Goal: Information Seeking & Learning: Learn about a topic

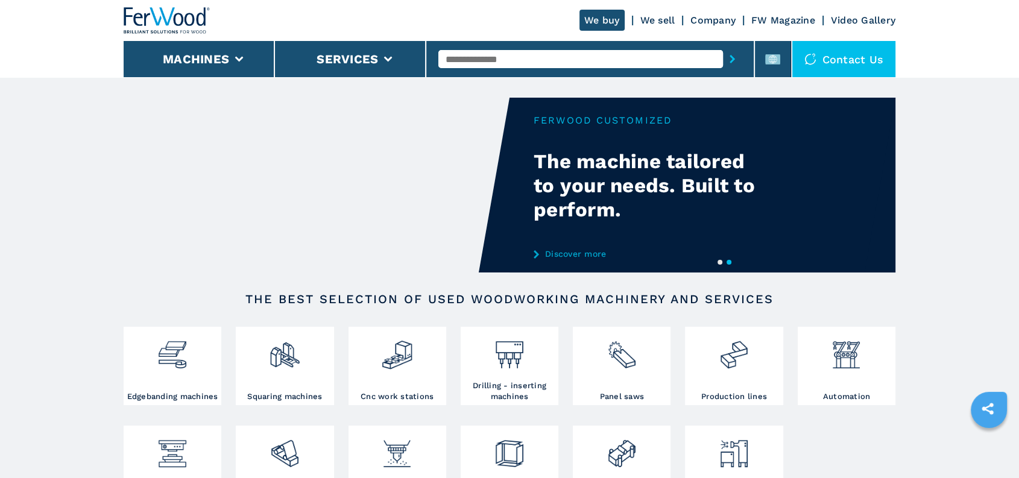
click at [662, 19] on link "We sell" at bounding box center [657, 19] width 35 height 11
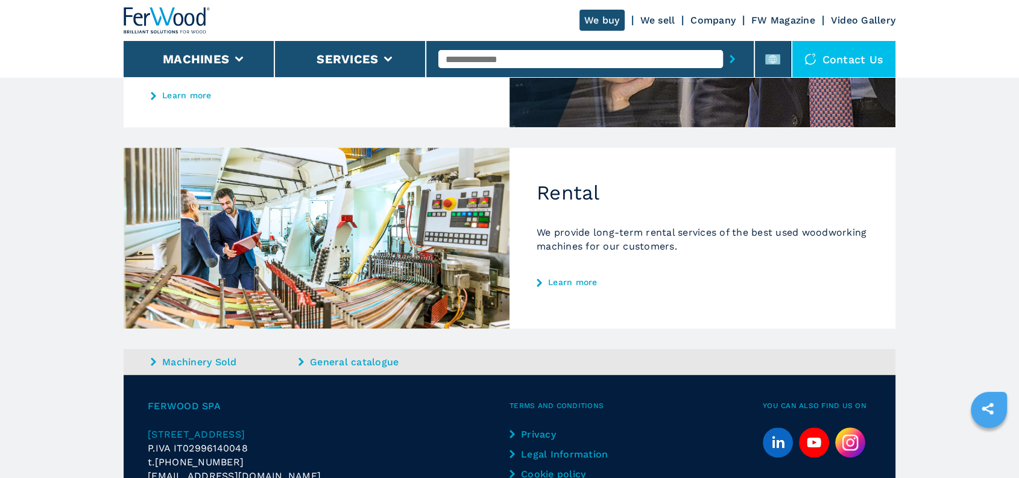
scroll to position [653, 0]
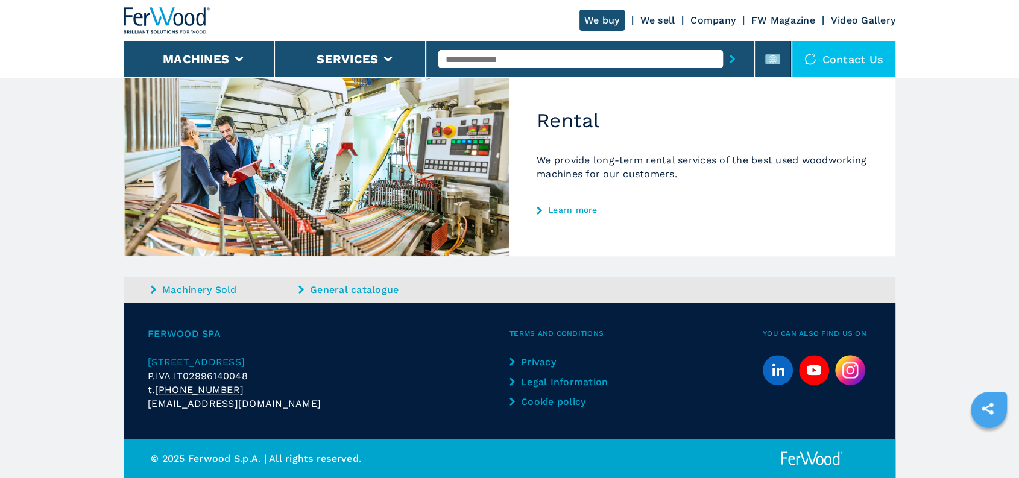
click at [557, 376] on link "Legal Information" at bounding box center [559, 382] width 101 height 14
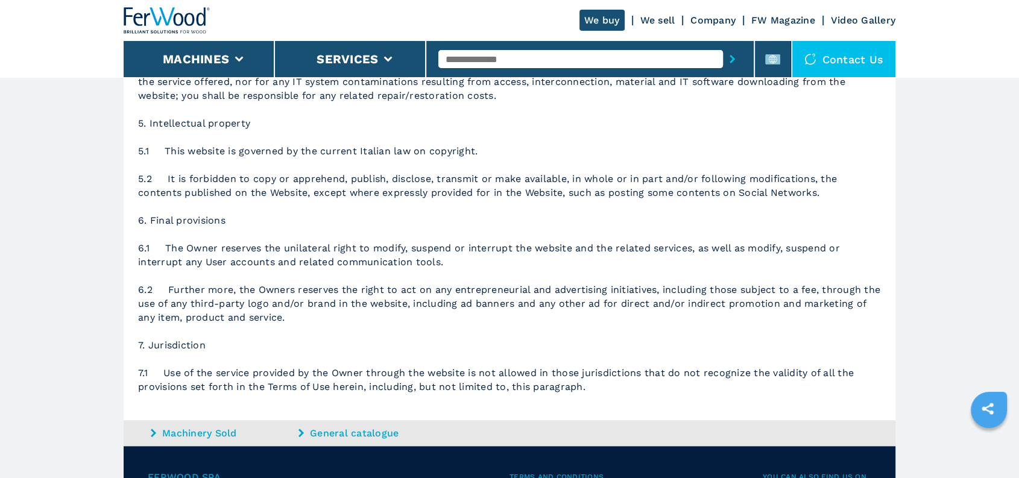
scroll to position [1127, 0]
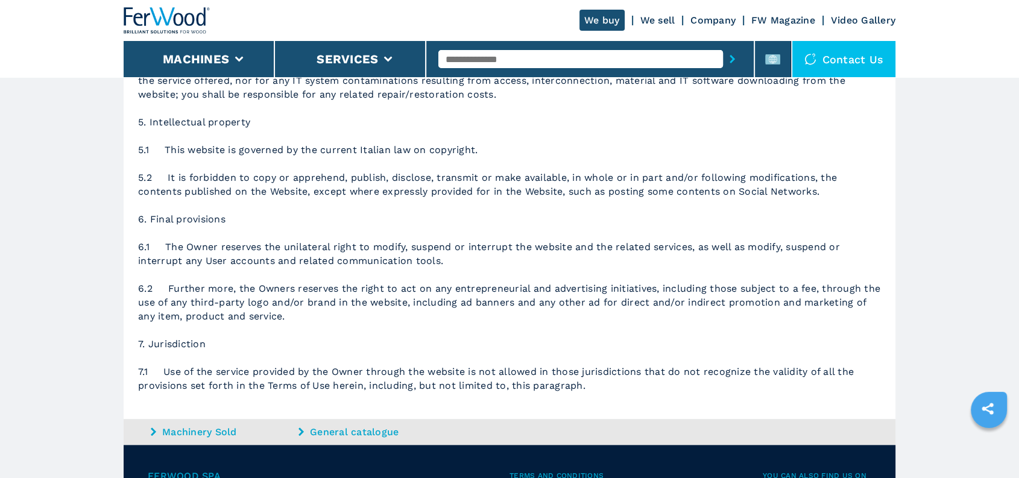
click at [484, 52] on input "text" at bounding box center [580, 59] width 284 height 18
type input "********"
click at [723, 45] on button "submit-button" at bounding box center [732, 59] width 19 height 28
click at [740, 57] on button "submit-button" at bounding box center [732, 59] width 19 height 28
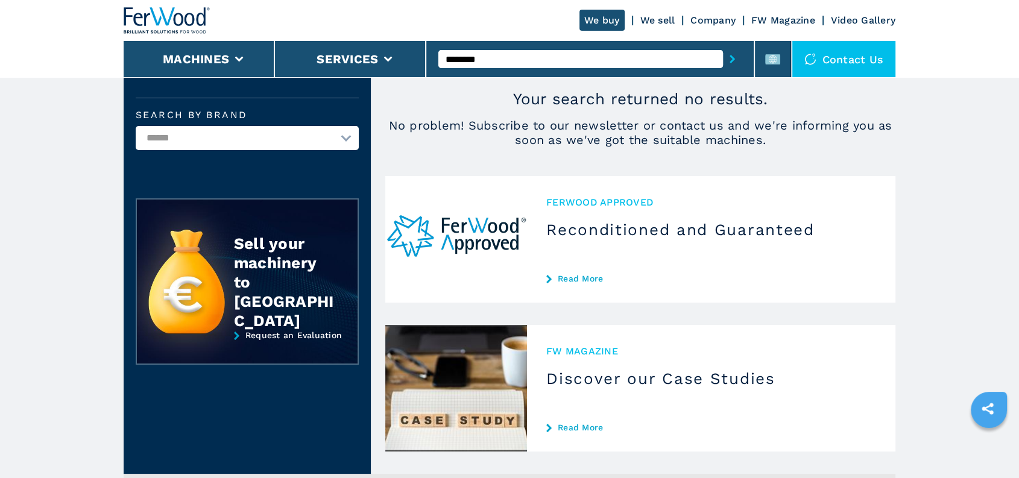
scroll to position [92, 0]
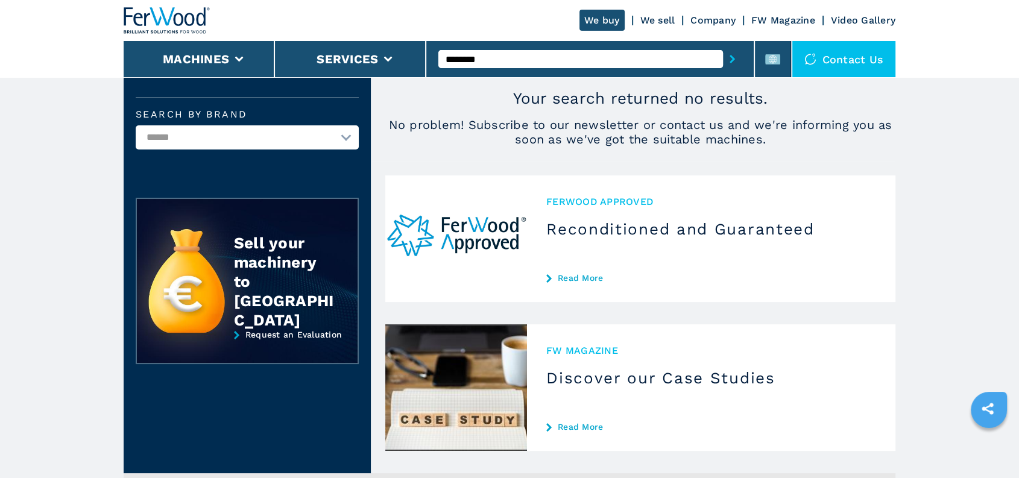
click at [606, 198] on span "Ferwood Approved" at bounding box center [711, 202] width 330 height 14
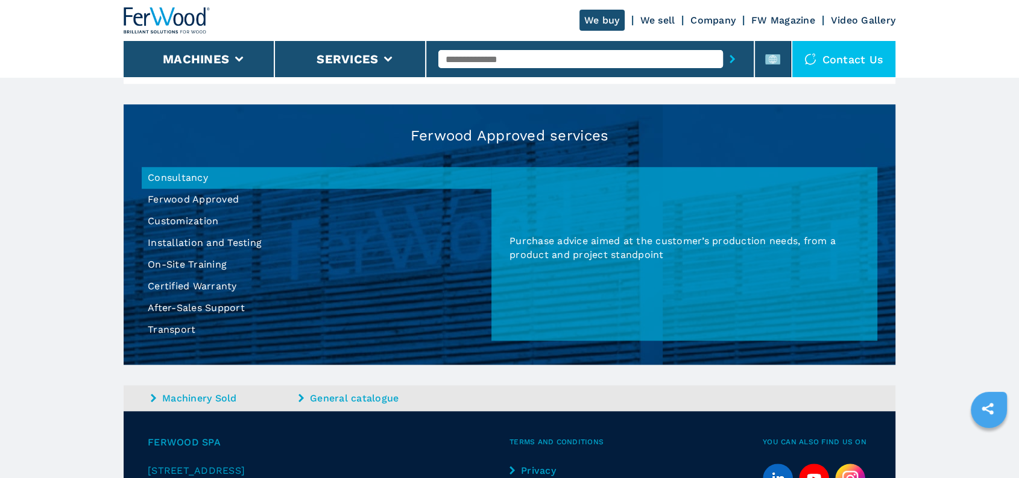
scroll to position [1087, 0]
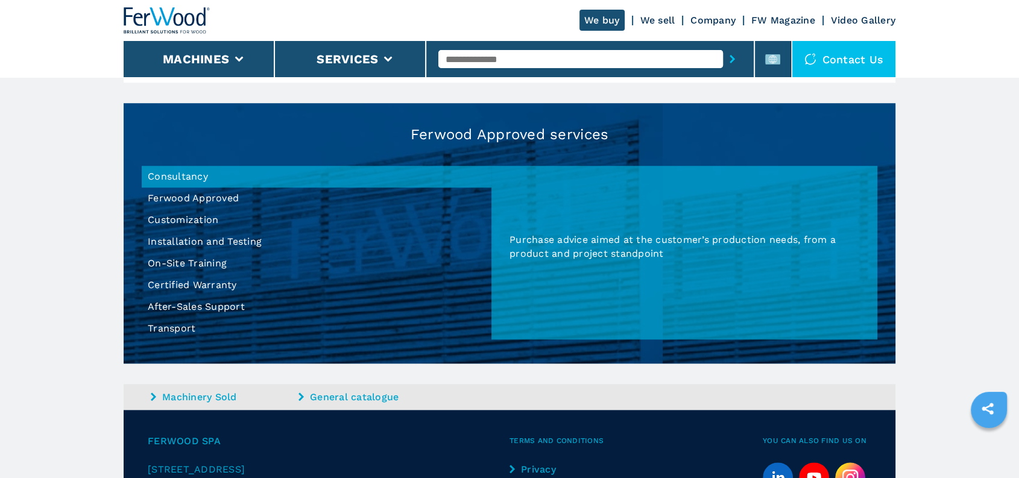
click at [172, 284] on li "Certified Warranty" at bounding box center [317, 285] width 350 height 22
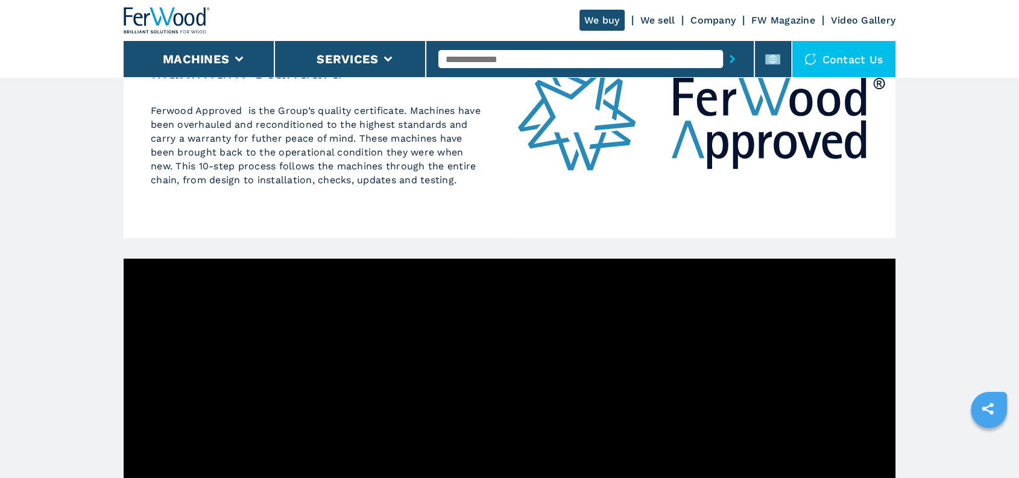
scroll to position [123, 0]
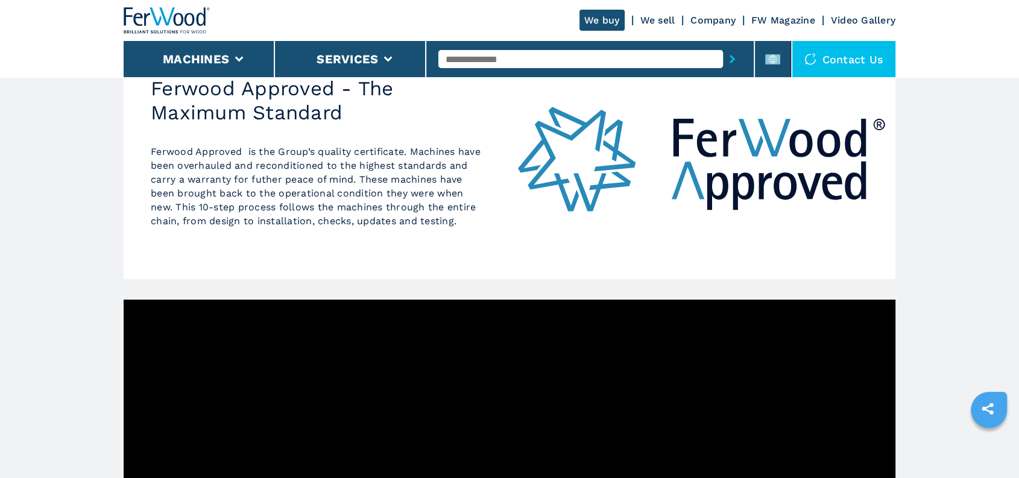
click at [652, 17] on link "We sell" at bounding box center [657, 19] width 35 height 11
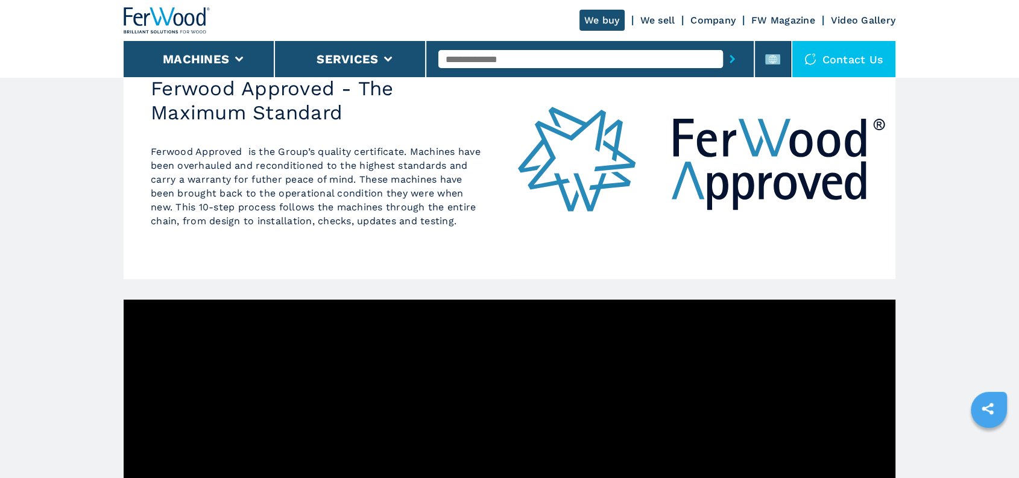
click at [652, 17] on link "We sell" at bounding box center [657, 19] width 35 height 11
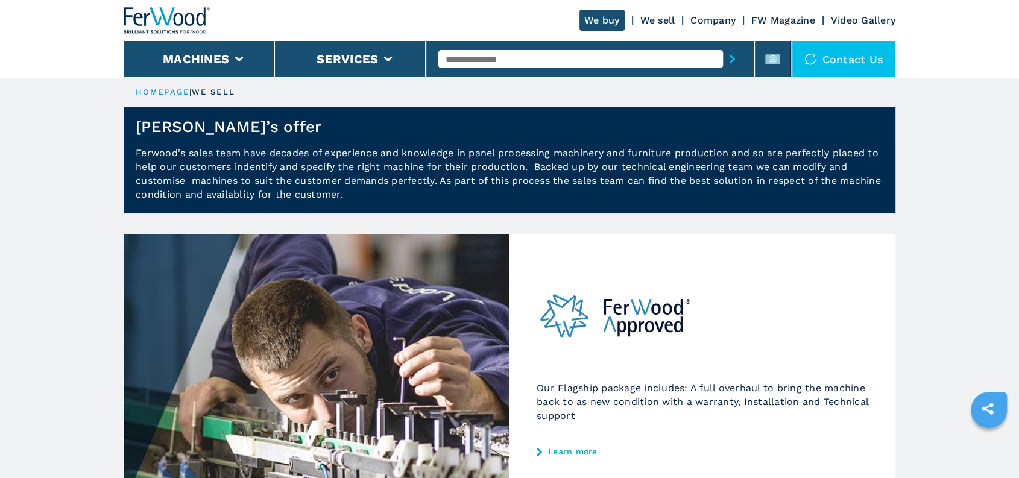
drag, startPoint x: 1028, startPoint y: 316, endPoint x: 945, endPoint y: 386, distance: 108.2
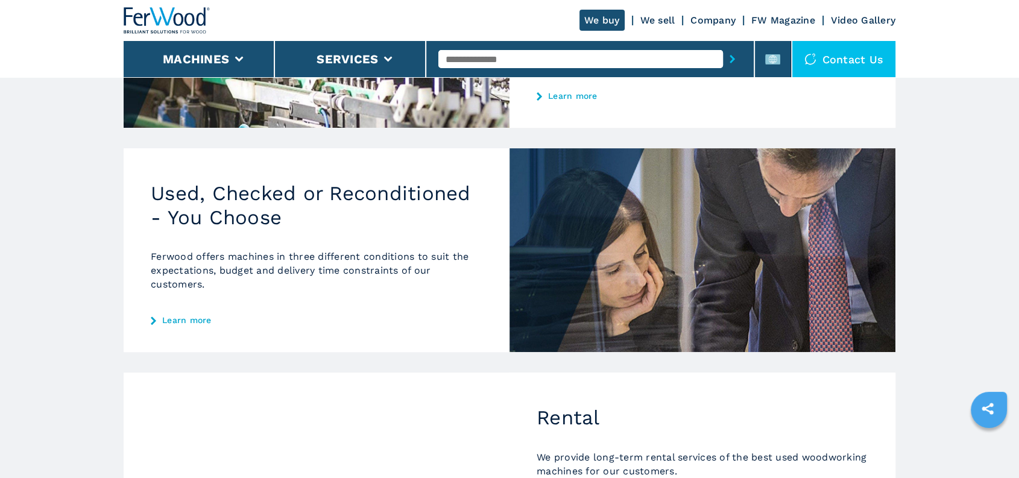
scroll to position [365, 0]
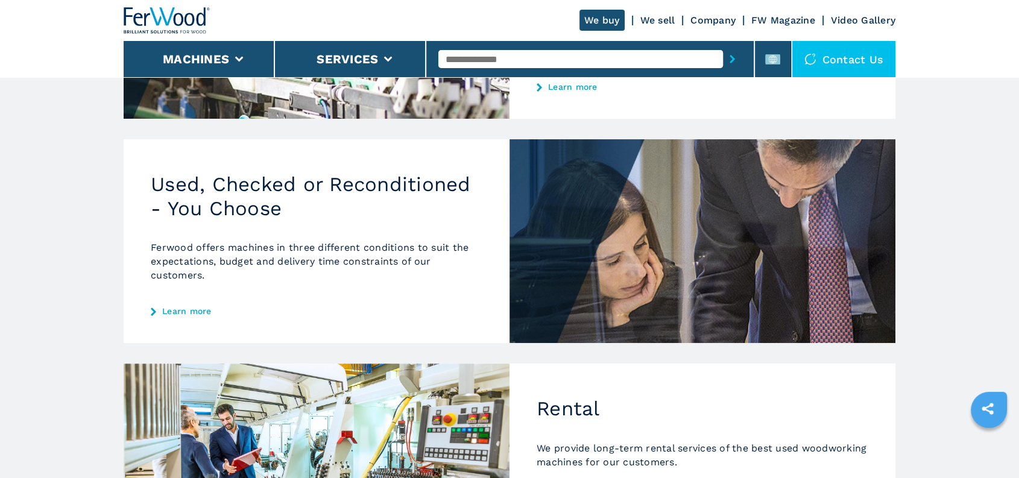
click at [177, 319] on div "Used, Checked or Reconditioned - You Choose Ferwood offers machines in three di…" at bounding box center [317, 241] width 386 height 204
click at [184, 312] on link "Learn more" at bounding box center [317, 311] width 332 height 10
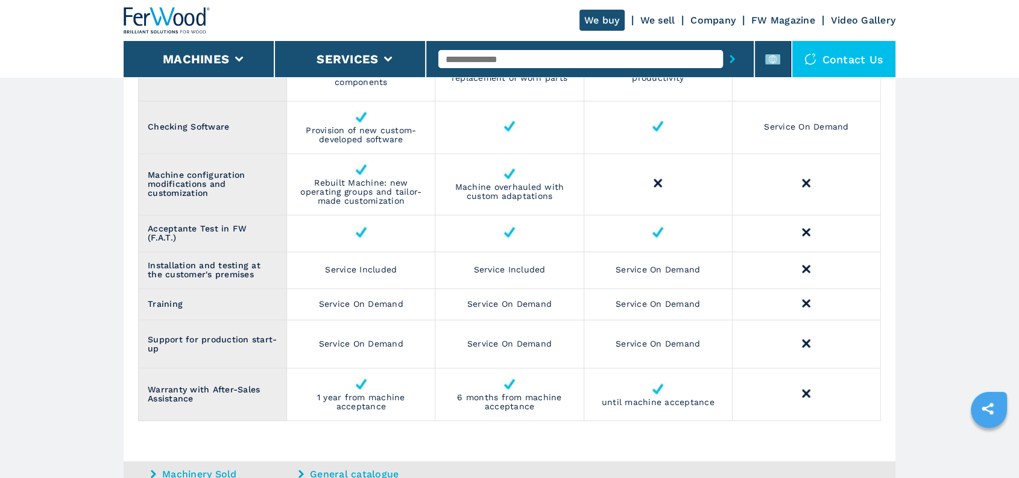
scroll to position [1737, 0]
